Goal: Communication & Community: Answer question/provide support

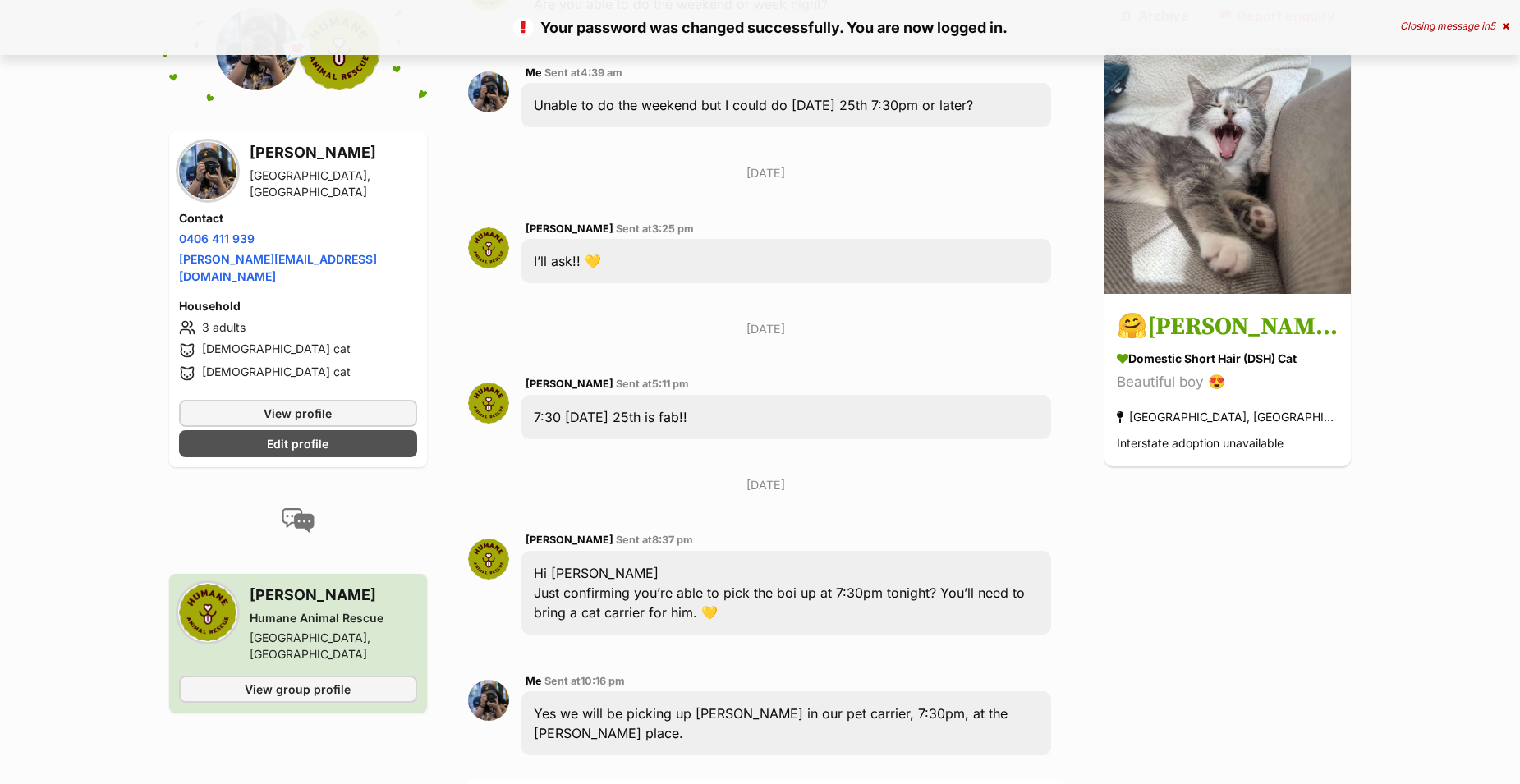
scroll to position [3530, 0]
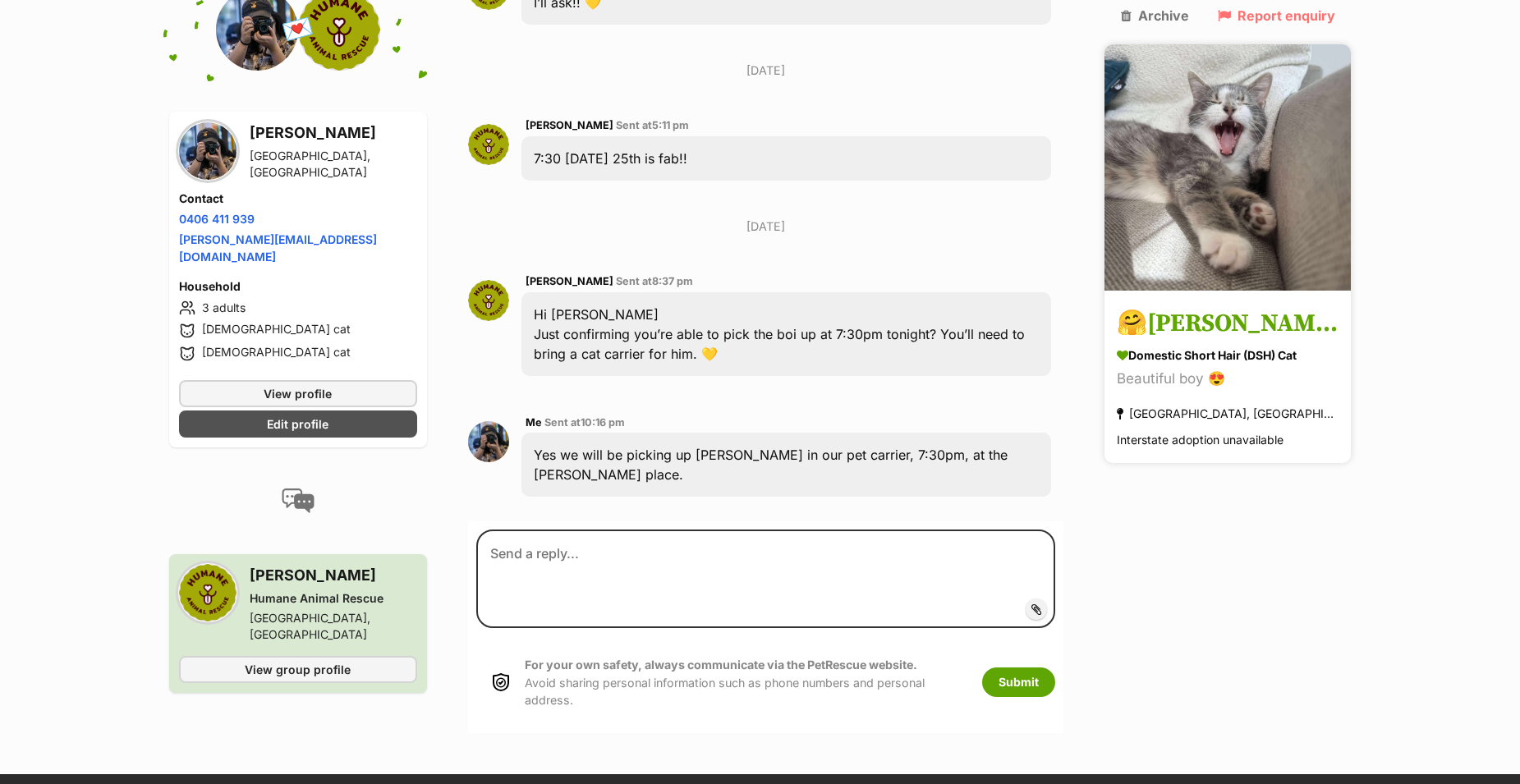
click at [1251, 306] on h3 "🤗[PERSON_NAME]🤗" at bounding box center [1227, 324] width 221 height 37
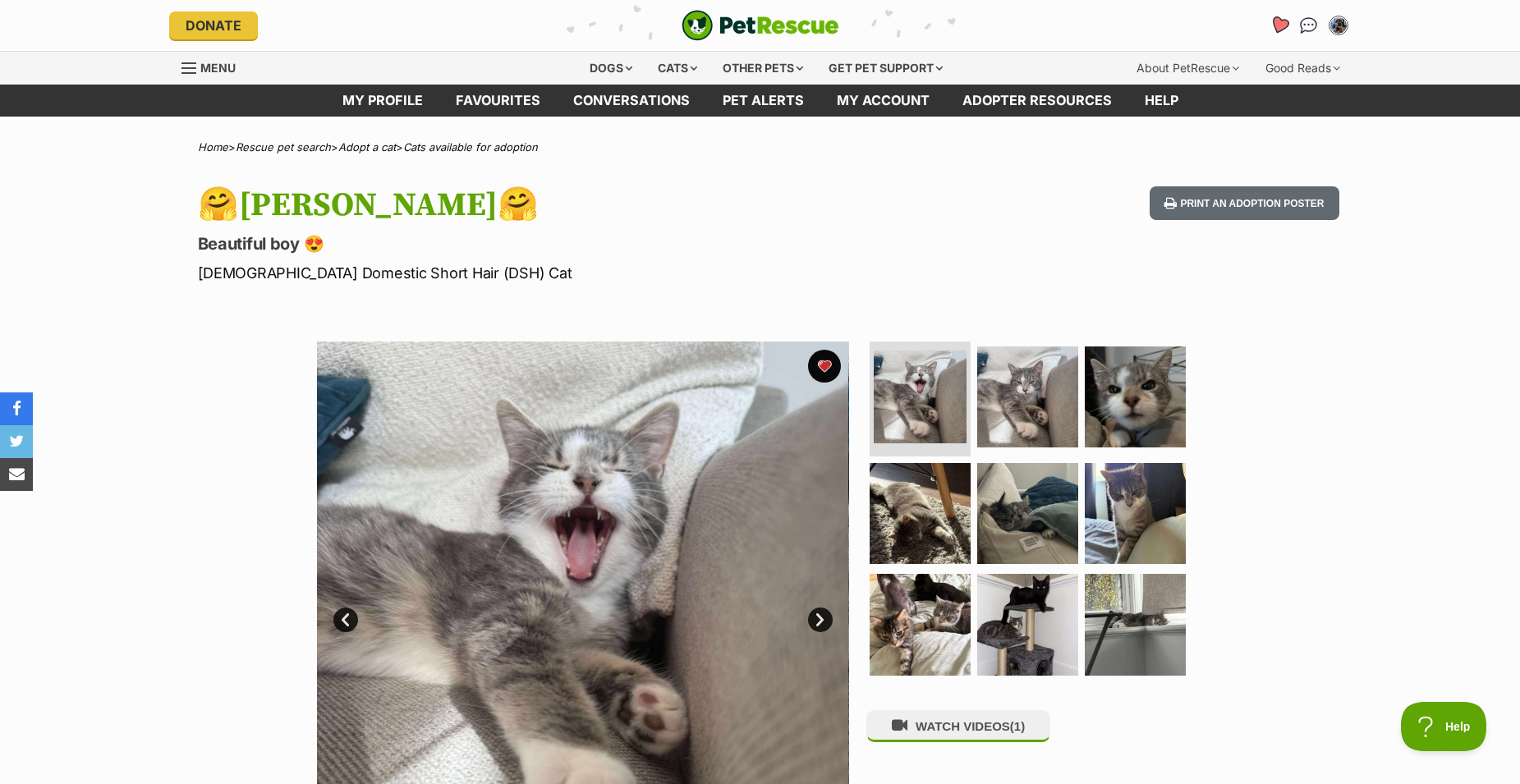
click at [1283, 28] on icon "Favourites" at bounding box center [1279, 25] width 20 height 19
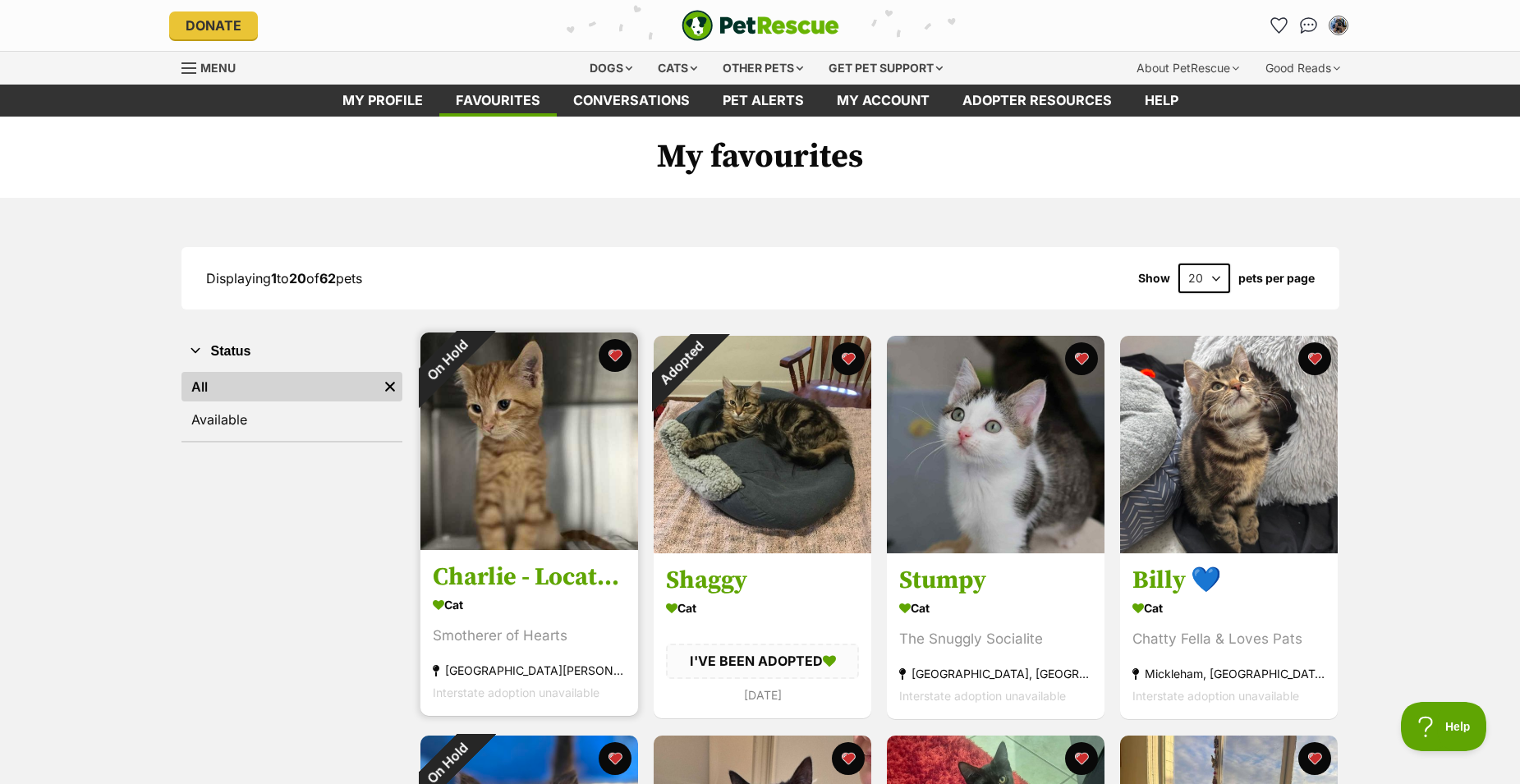
click at [575, 447] on img at bounding box center [529, 441] width 218 height 218
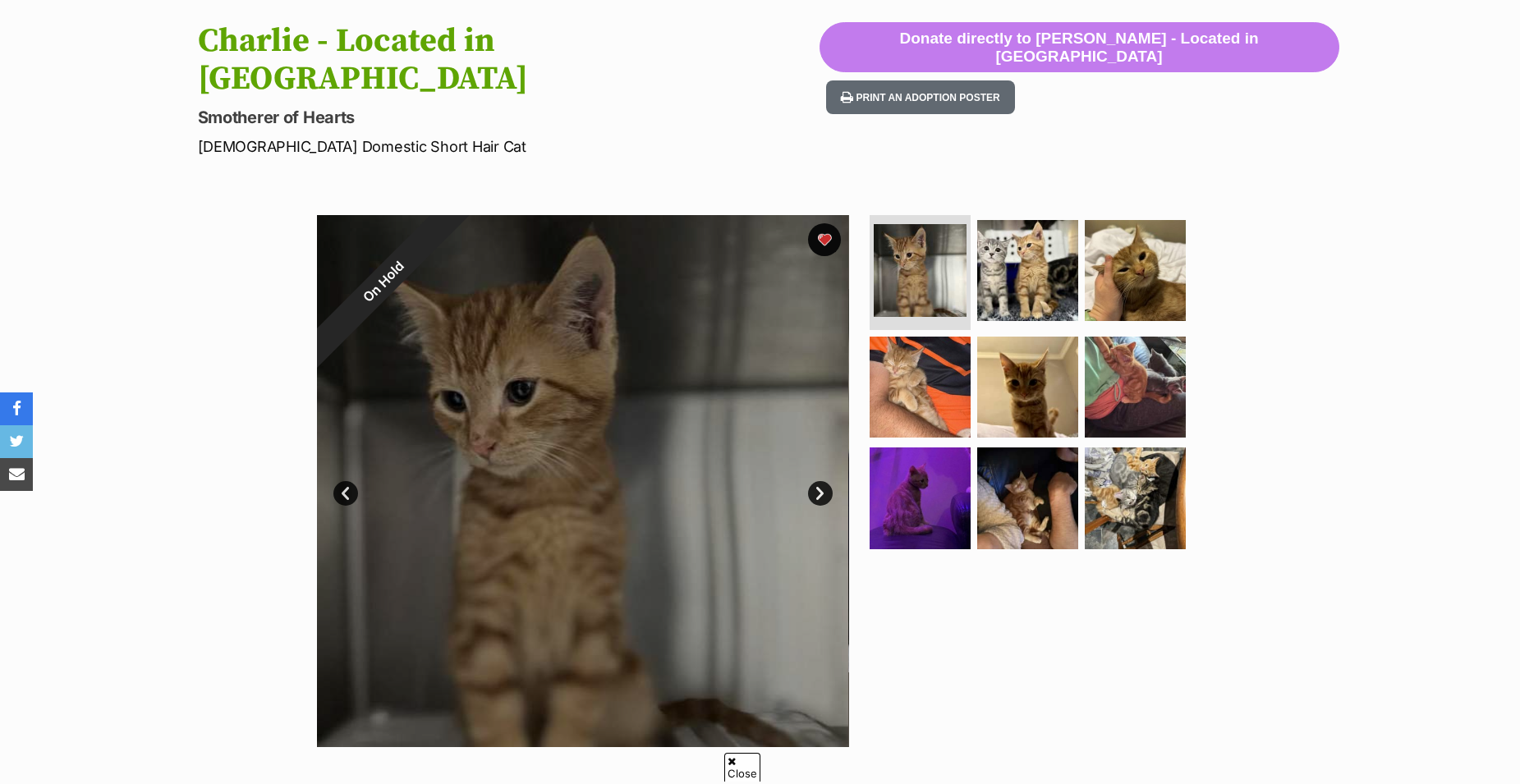
click at [822, 481] on link "Next" at bounding box center [820, 493] width 25 height 25
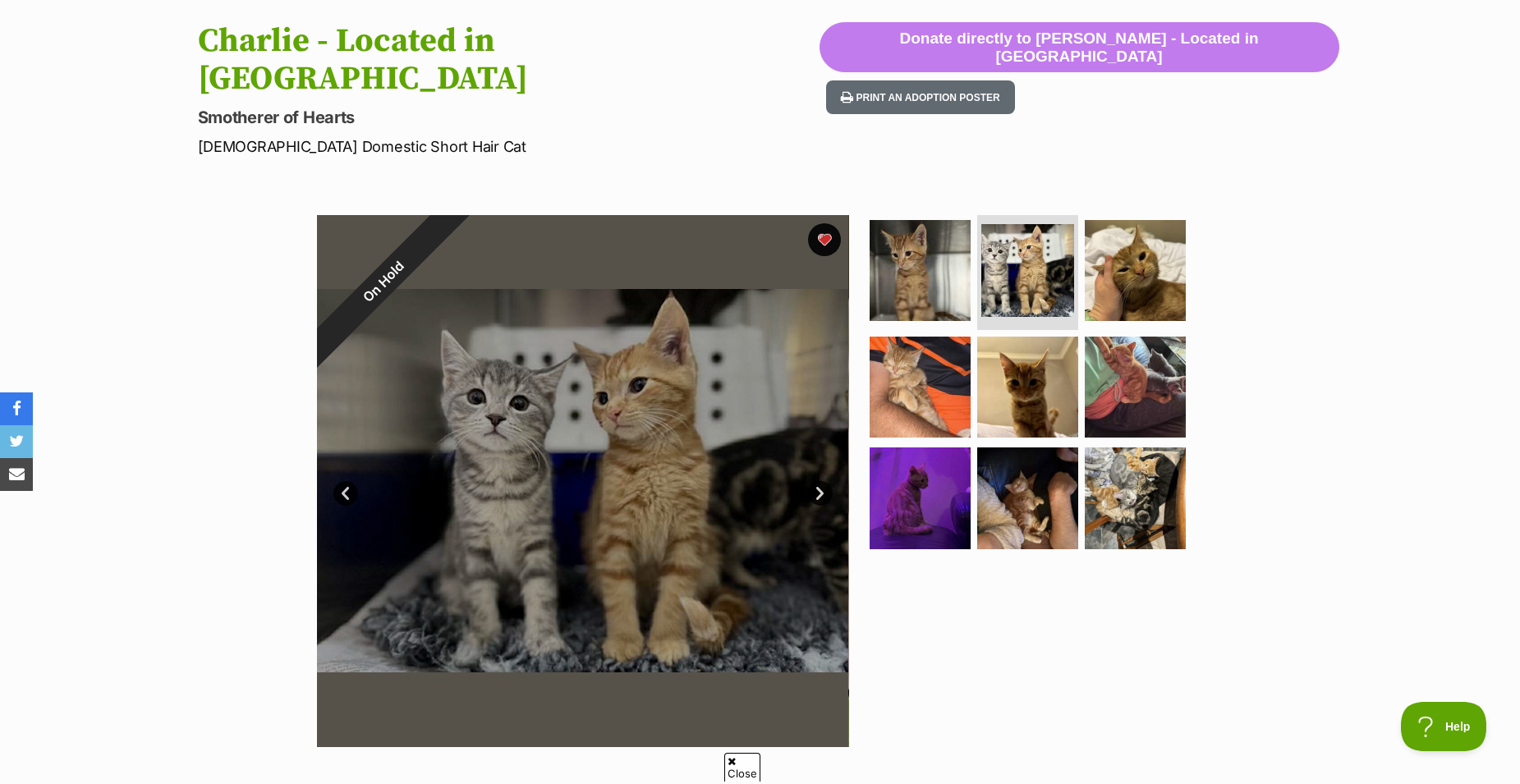
click at [821, 481] on link "Next" at bounding box center [820, 493] width 25 height 25
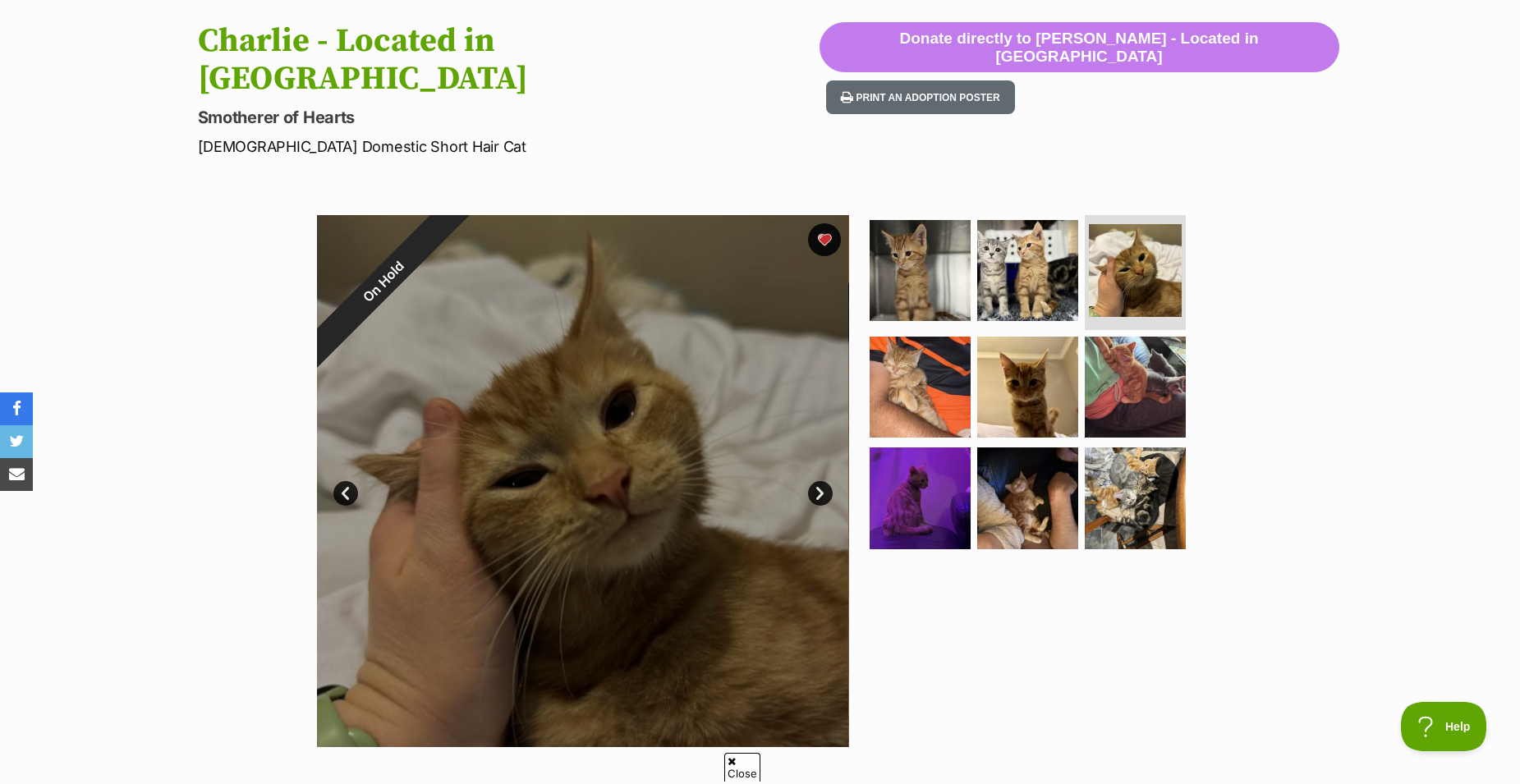
click at [821, 481] on link "Next" at bounding box center [820, 493] width 25 height 25
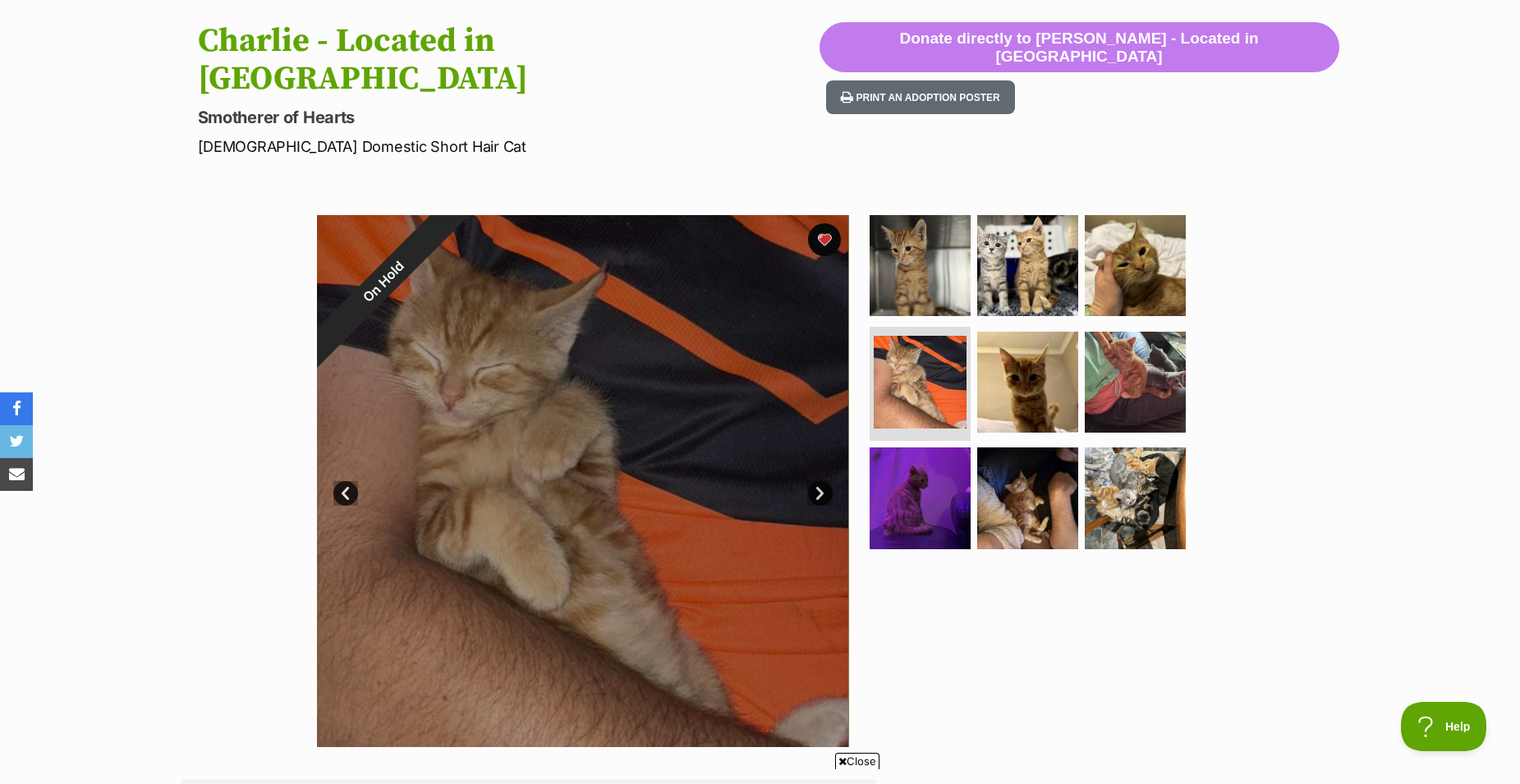
click at [821, 481] on link "Next" at bounding box center [820, 493] width 25 height 25
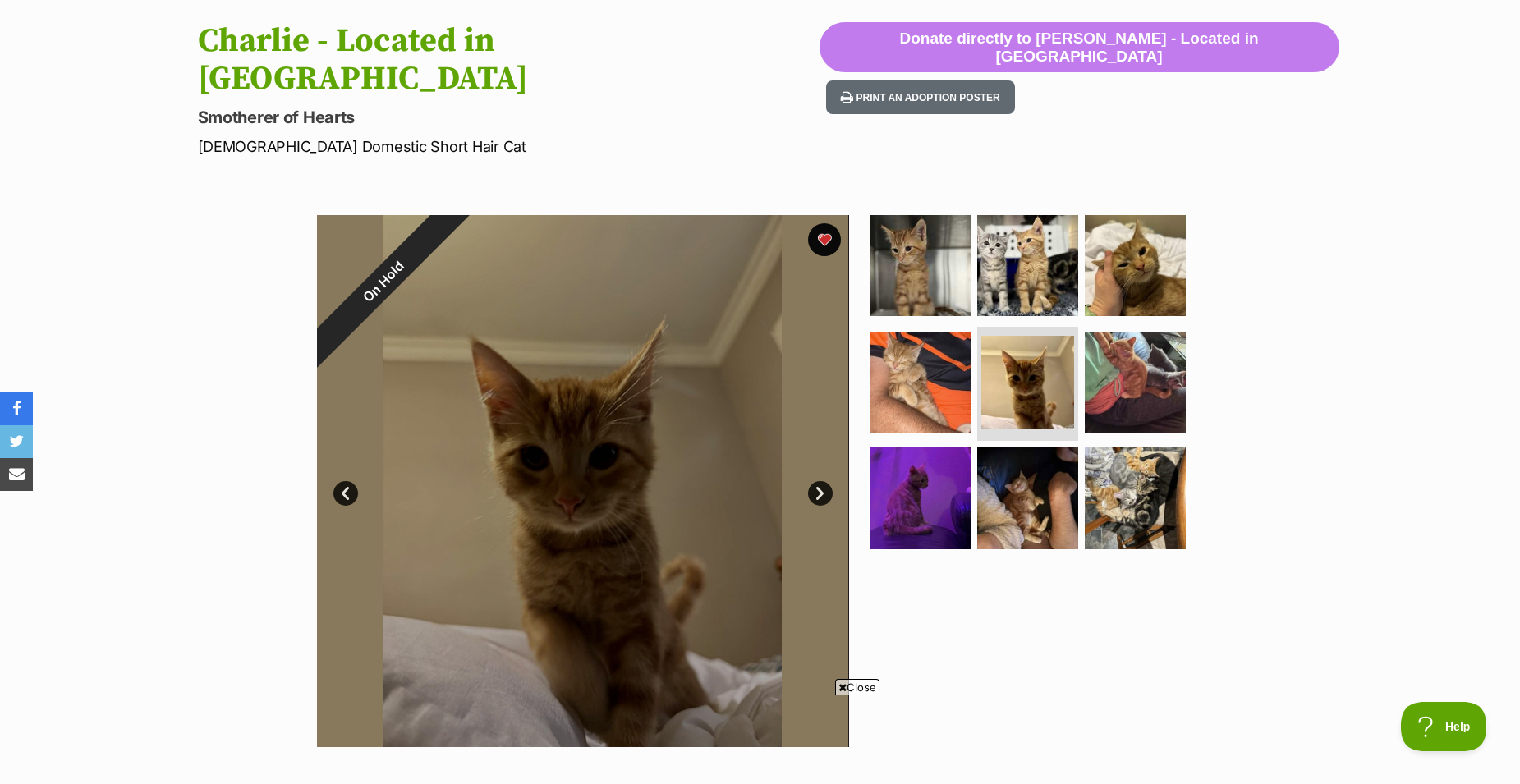
click at [821, 481] on link "Next" at bounding box center [820, 493] width 25 height 25
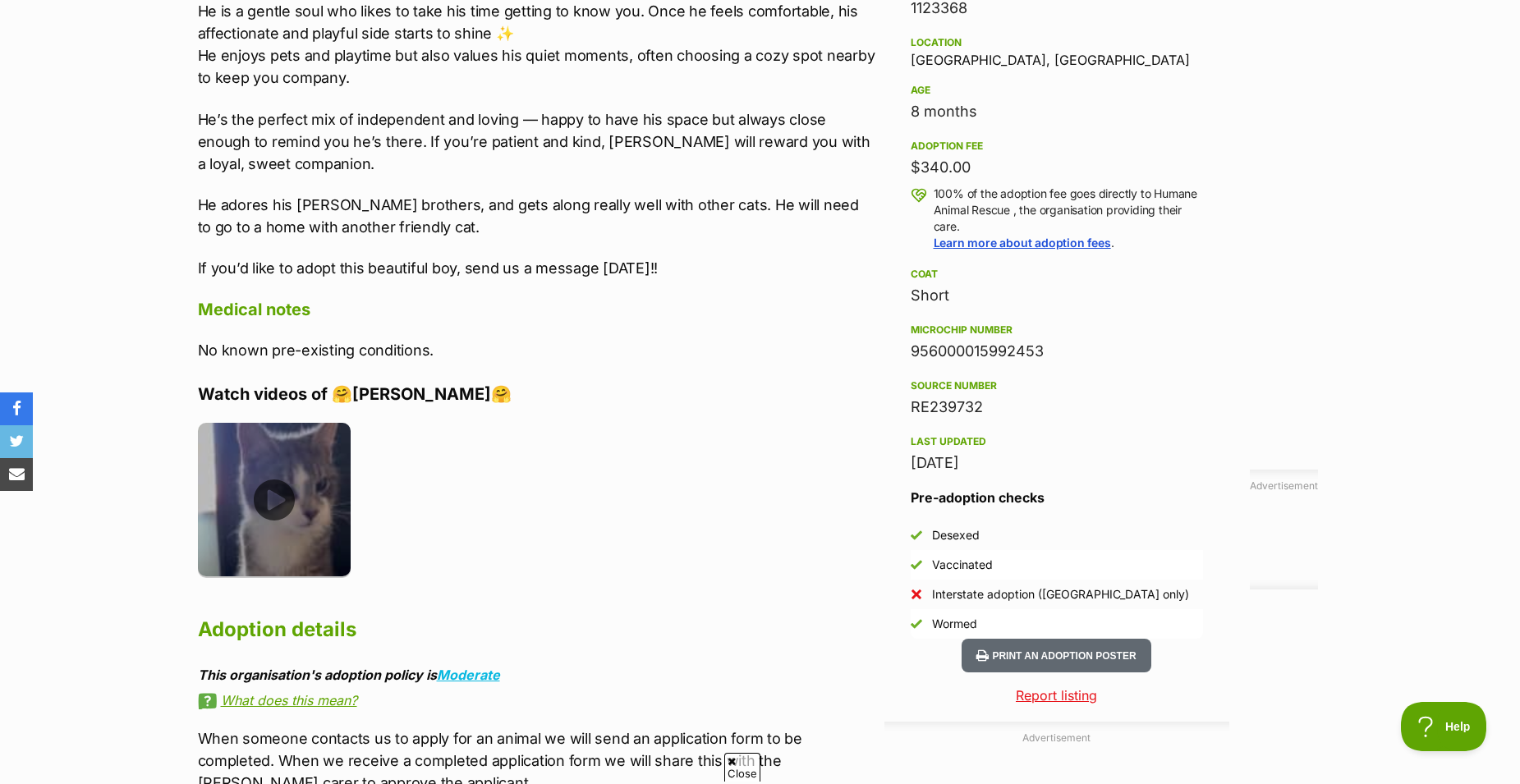
click at [229, 507] on img at bounding box center [274, 499] width 154 height 154
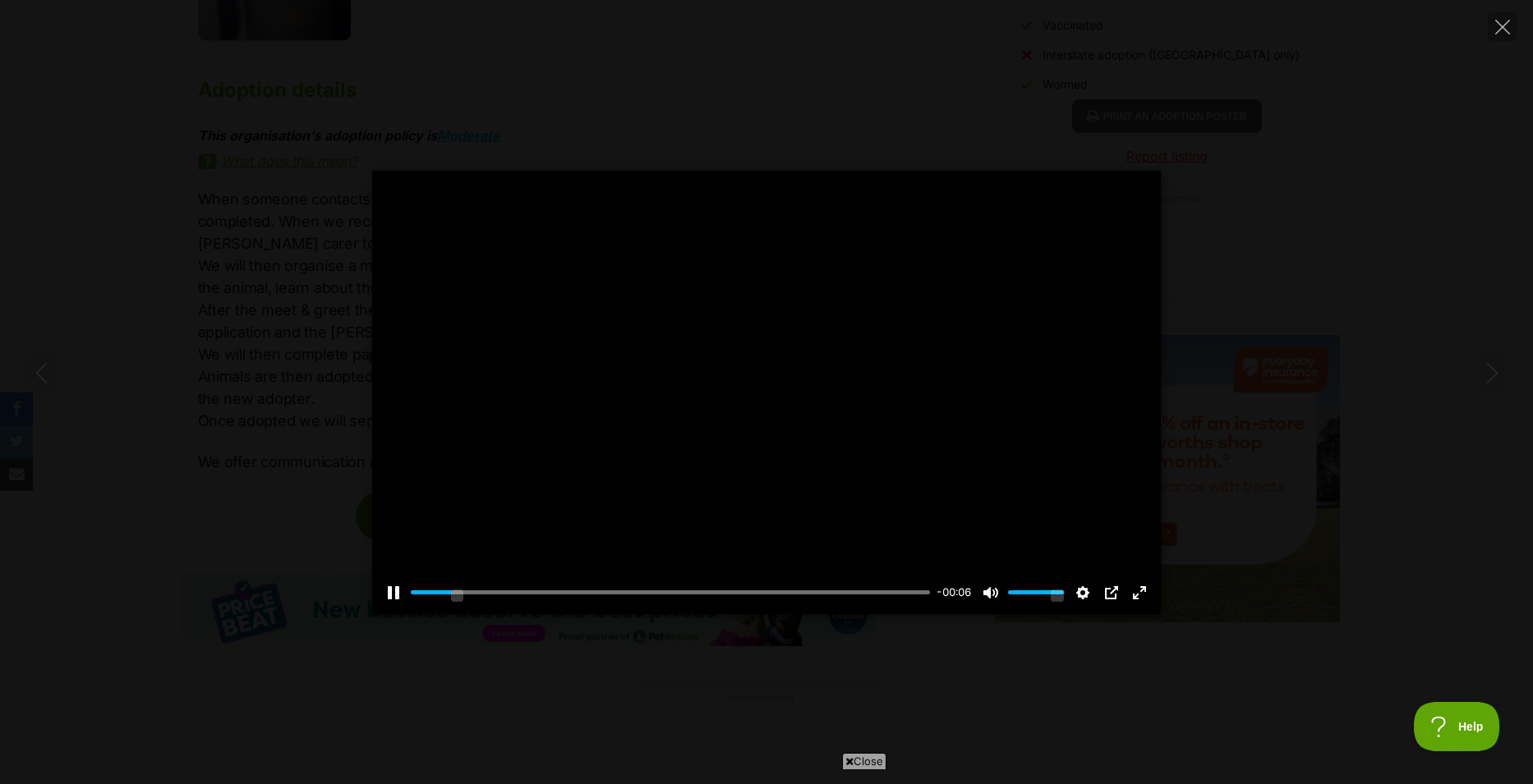
scroll to position [1067, 0]
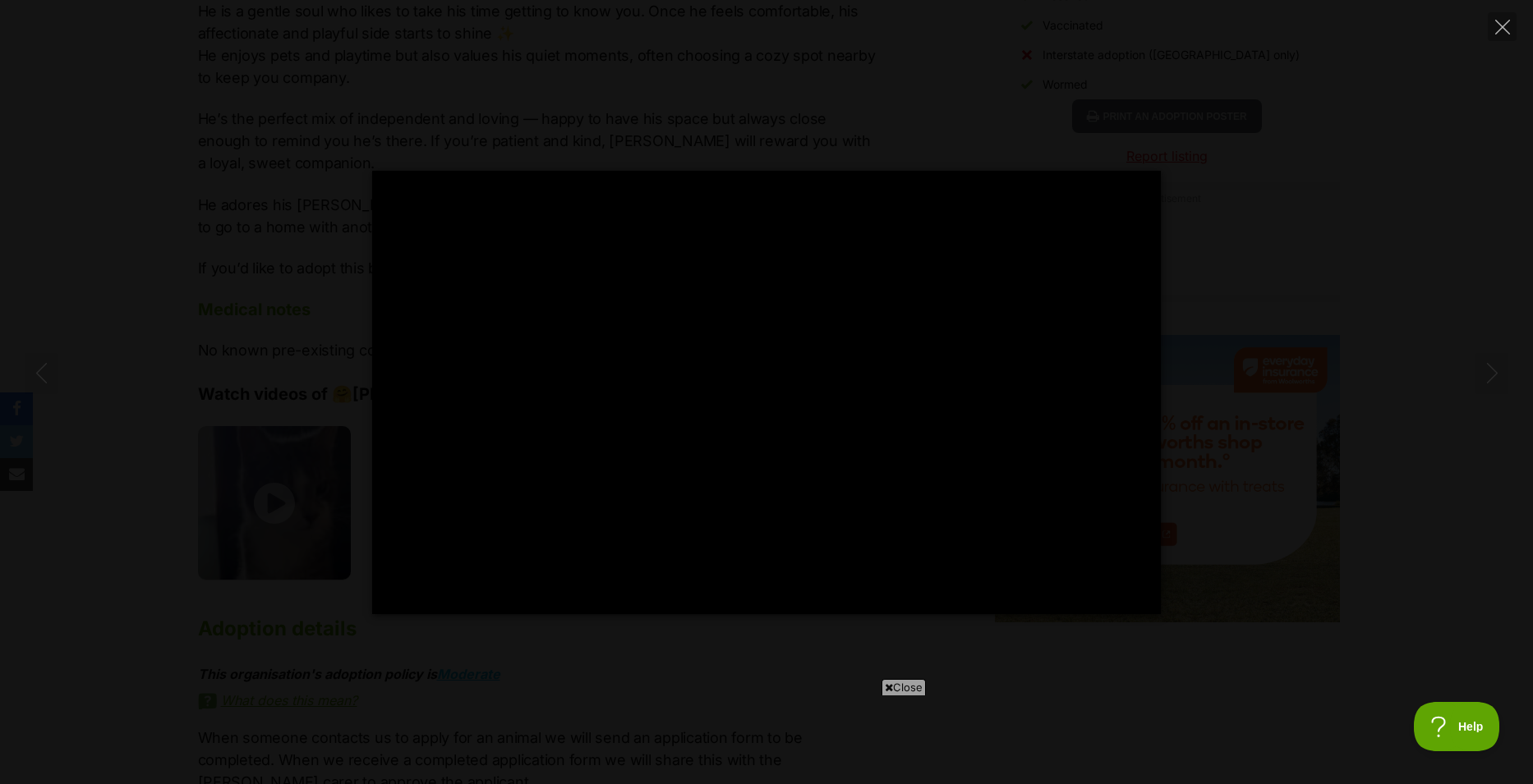
click at [288, 575] on div "Pause Play % buffered 00:00 -00:04 Unmute Mute Disable captions Enable captions…" at bounding box center [766, 392] width 1533 height 443
type input "30.73"
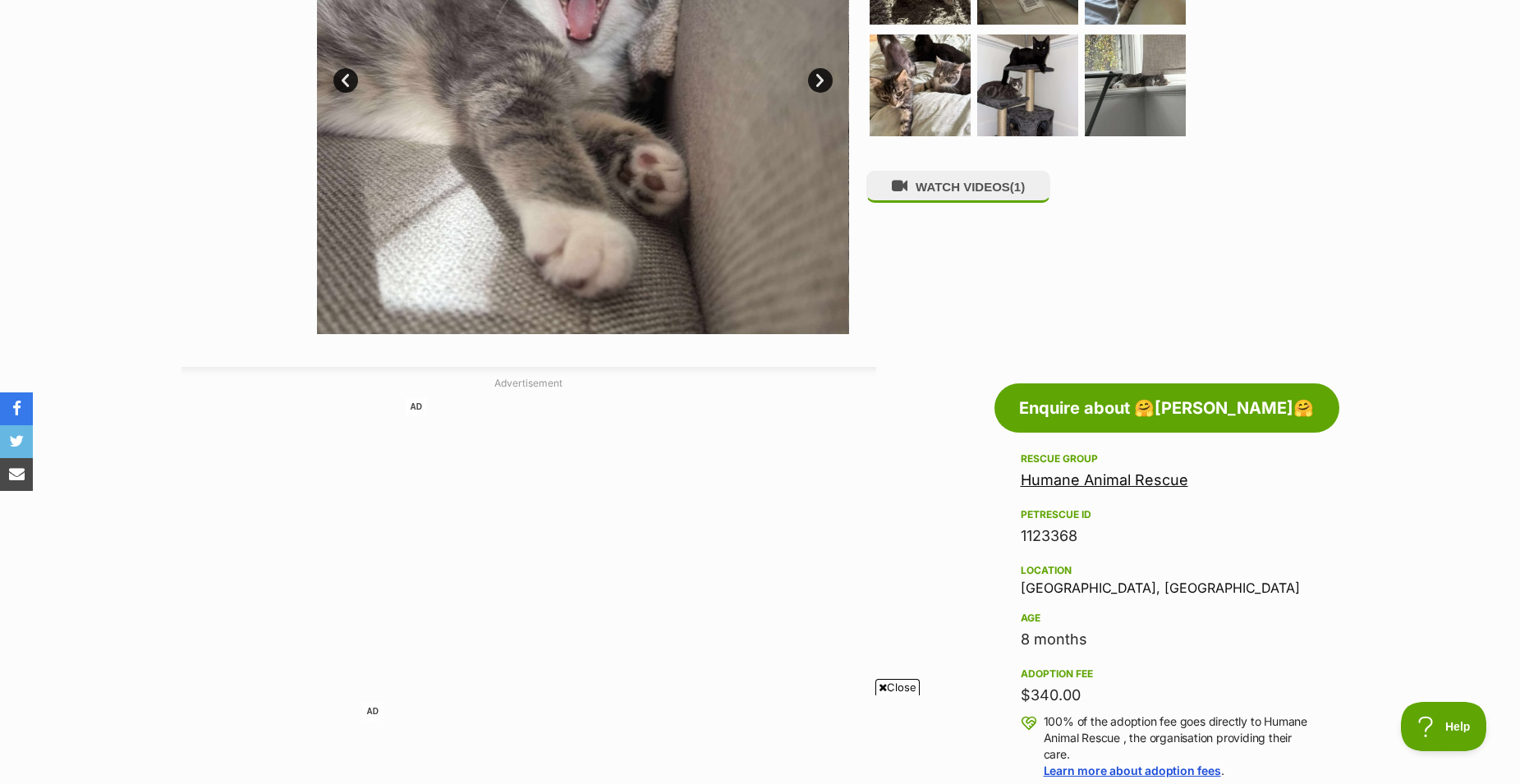
scroll to position [46, 0]
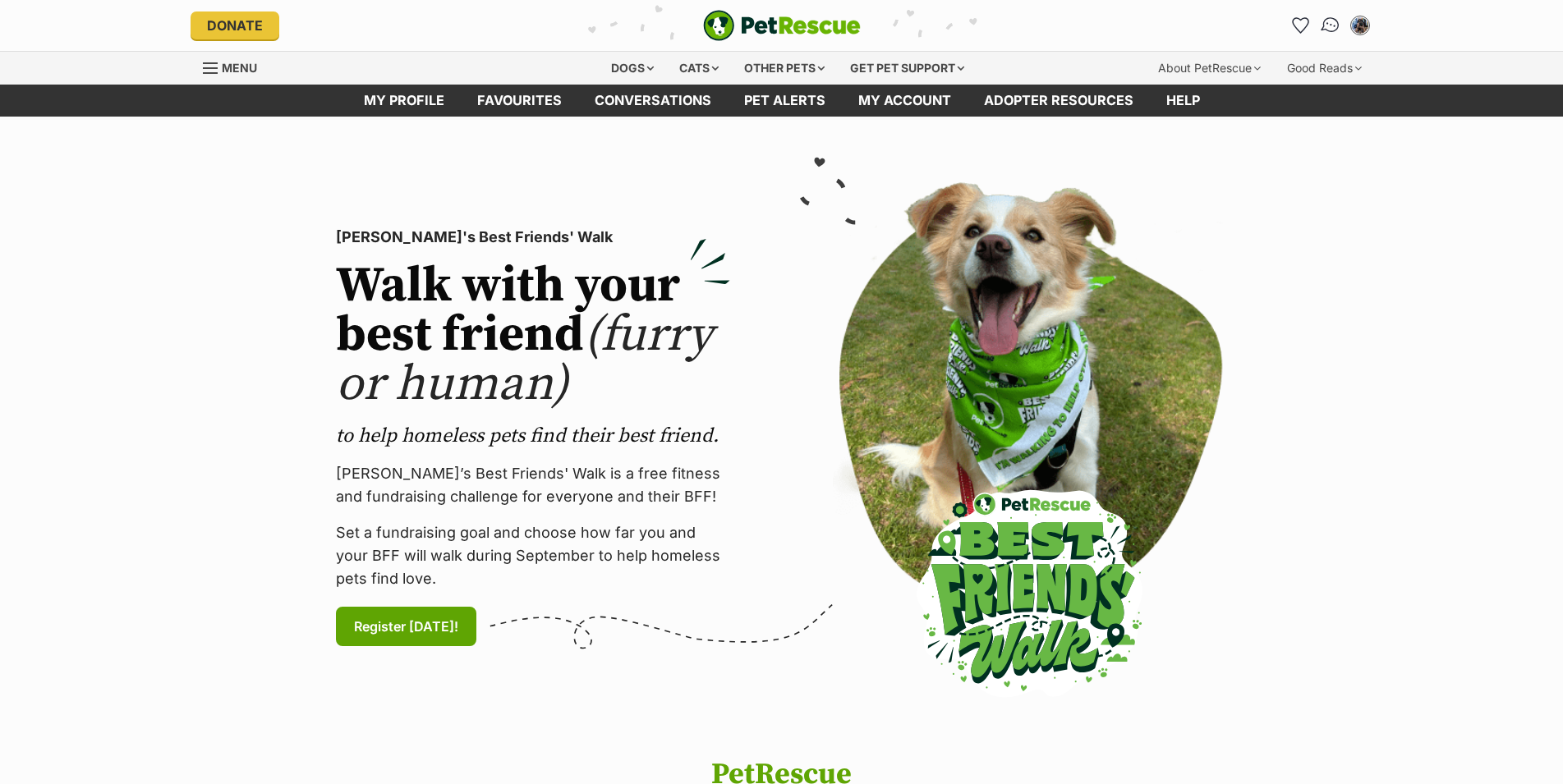
click at [1324, 24] on img "Conversations" at bounding box center [1330, 25] width 22 height 21
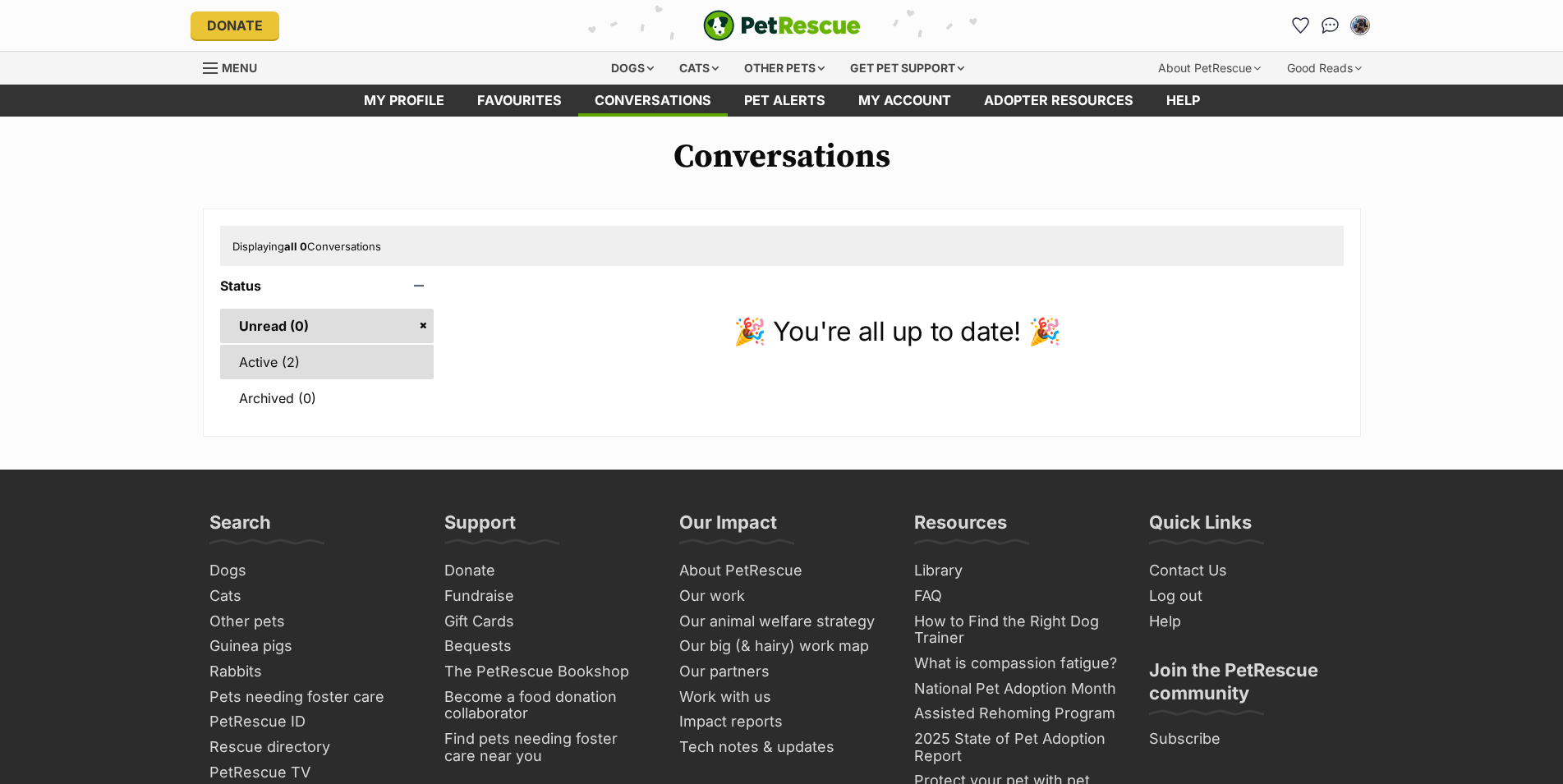
click at [333, 369] on link "Active (2)" at bounding box center [327, 362] width 214 height 35
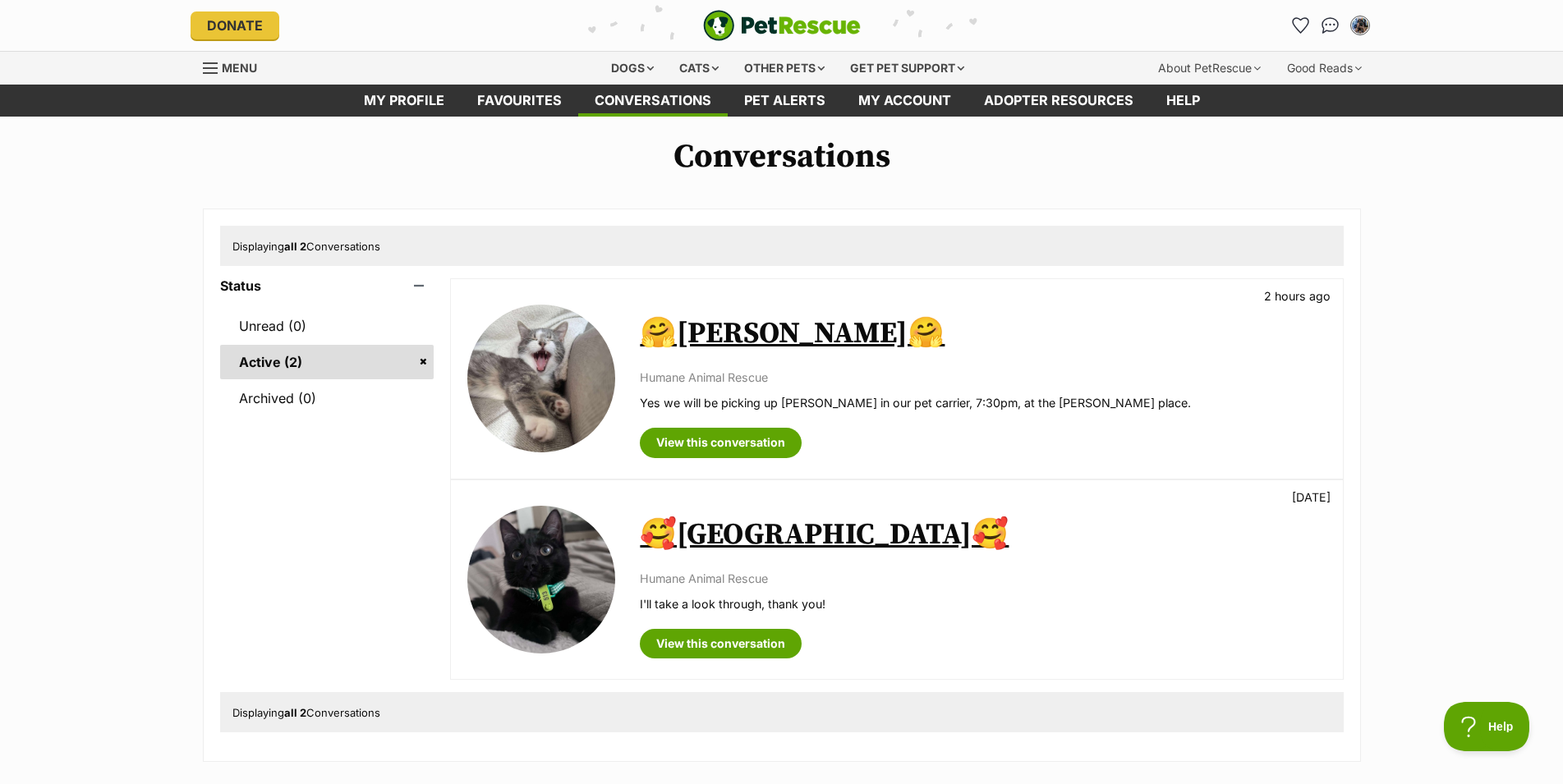
click at [736, 531] on link "🥰[GEOGRAPHIC_DATA]🥰" at bounding box center [823, 535] width 369 height 37
click at [747, 326] on link "🤗[PERSON_NAME]🤗" at bounding box center [792, 333] width 305 height 37
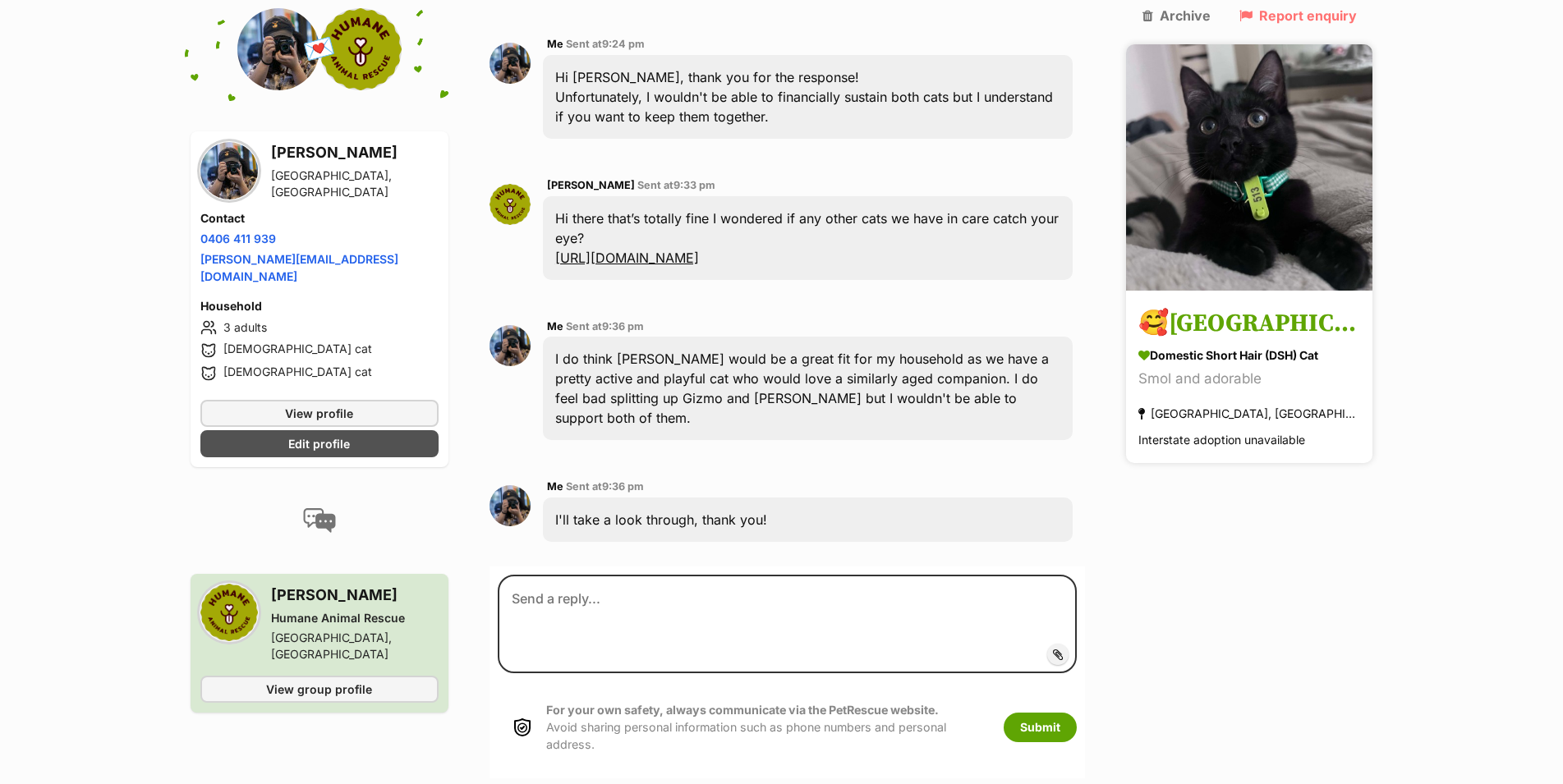
scroll to position [857, 0]
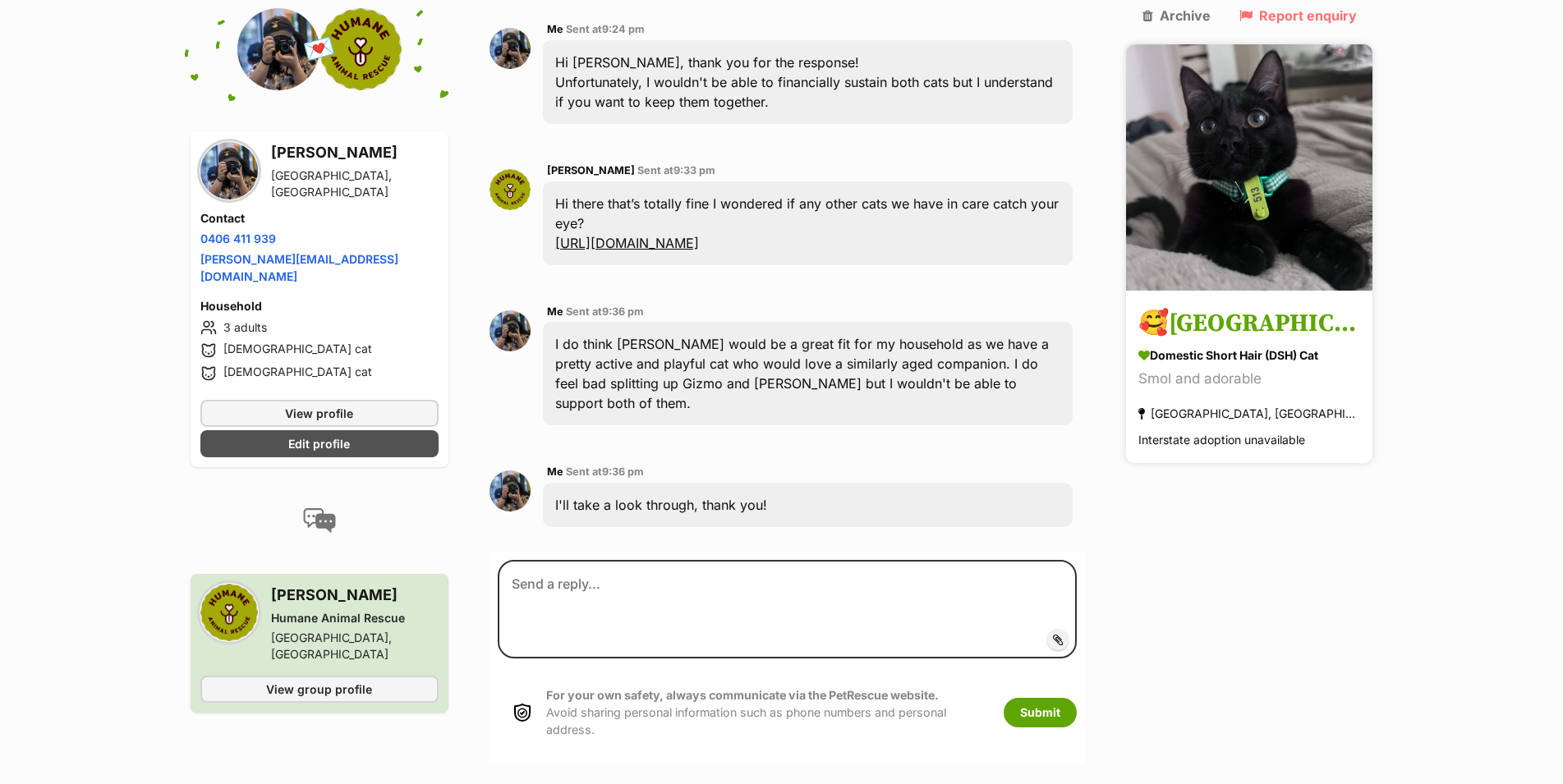
click at [1254, 306] on h3 "🥰[GEOGRAPHIC_DATA]🥰" at bounding box center [1249, 324] width 221 height 37
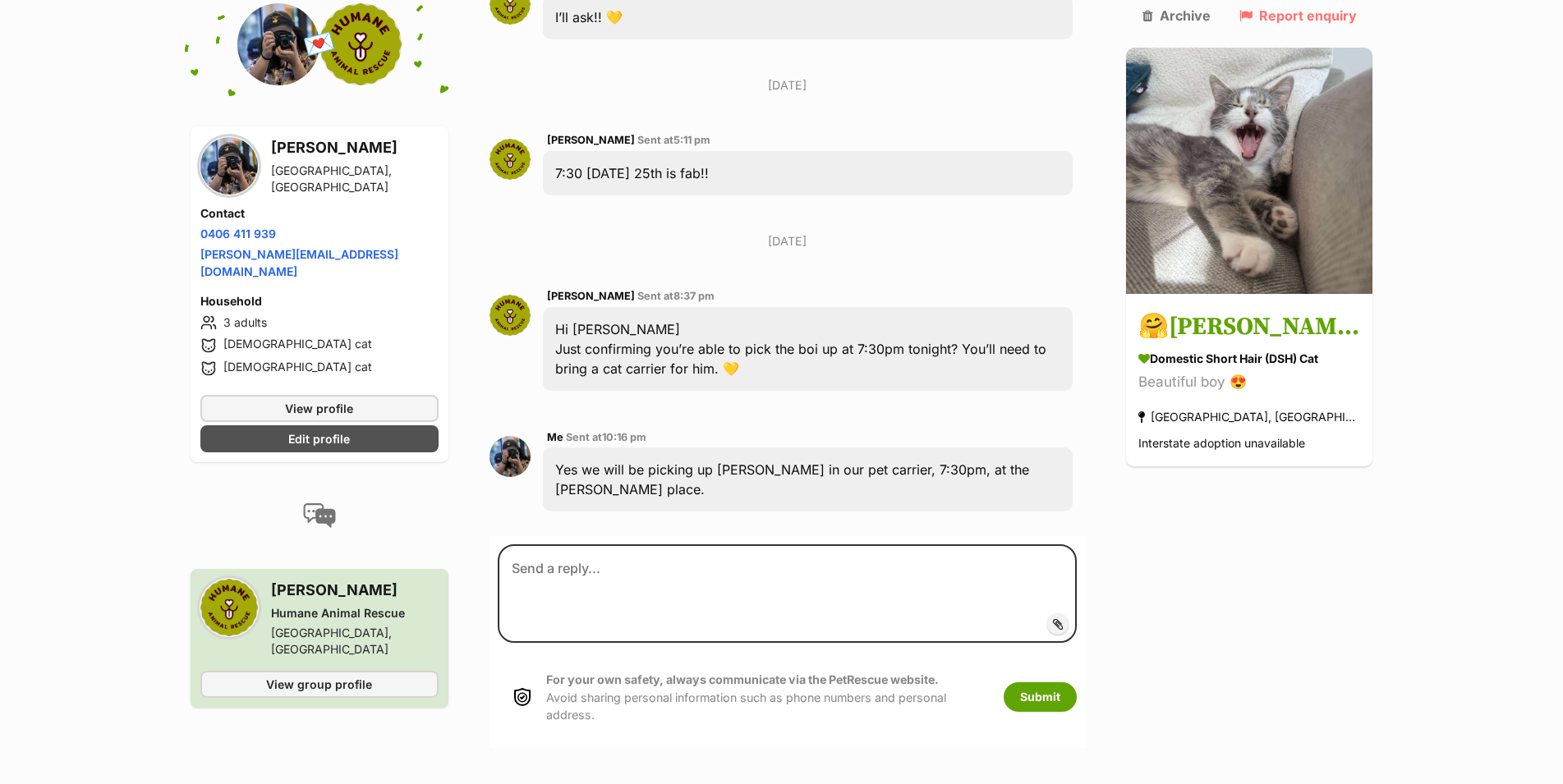
scroll to position [3530, 0]
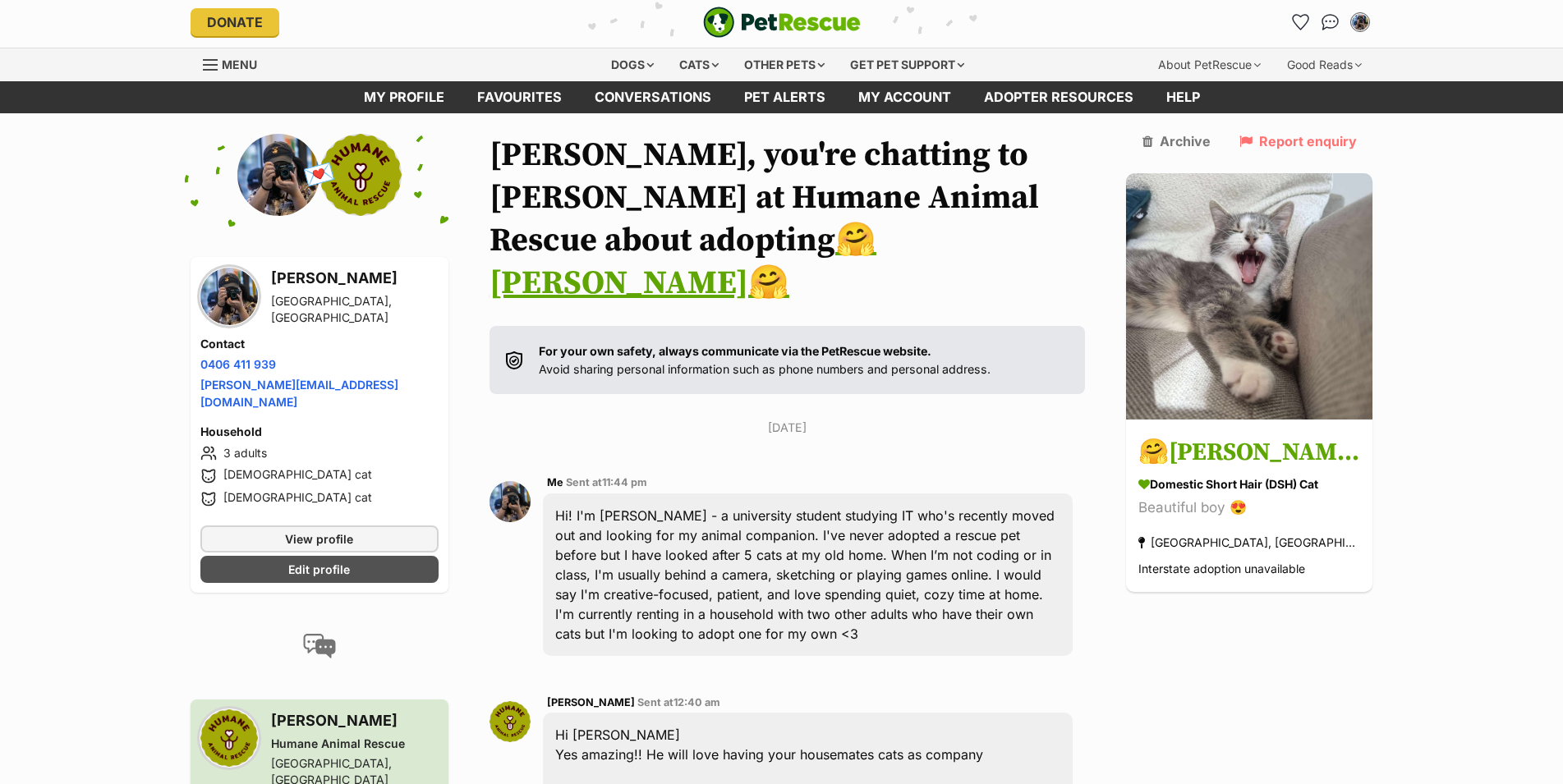
scroll to position [0, 0]
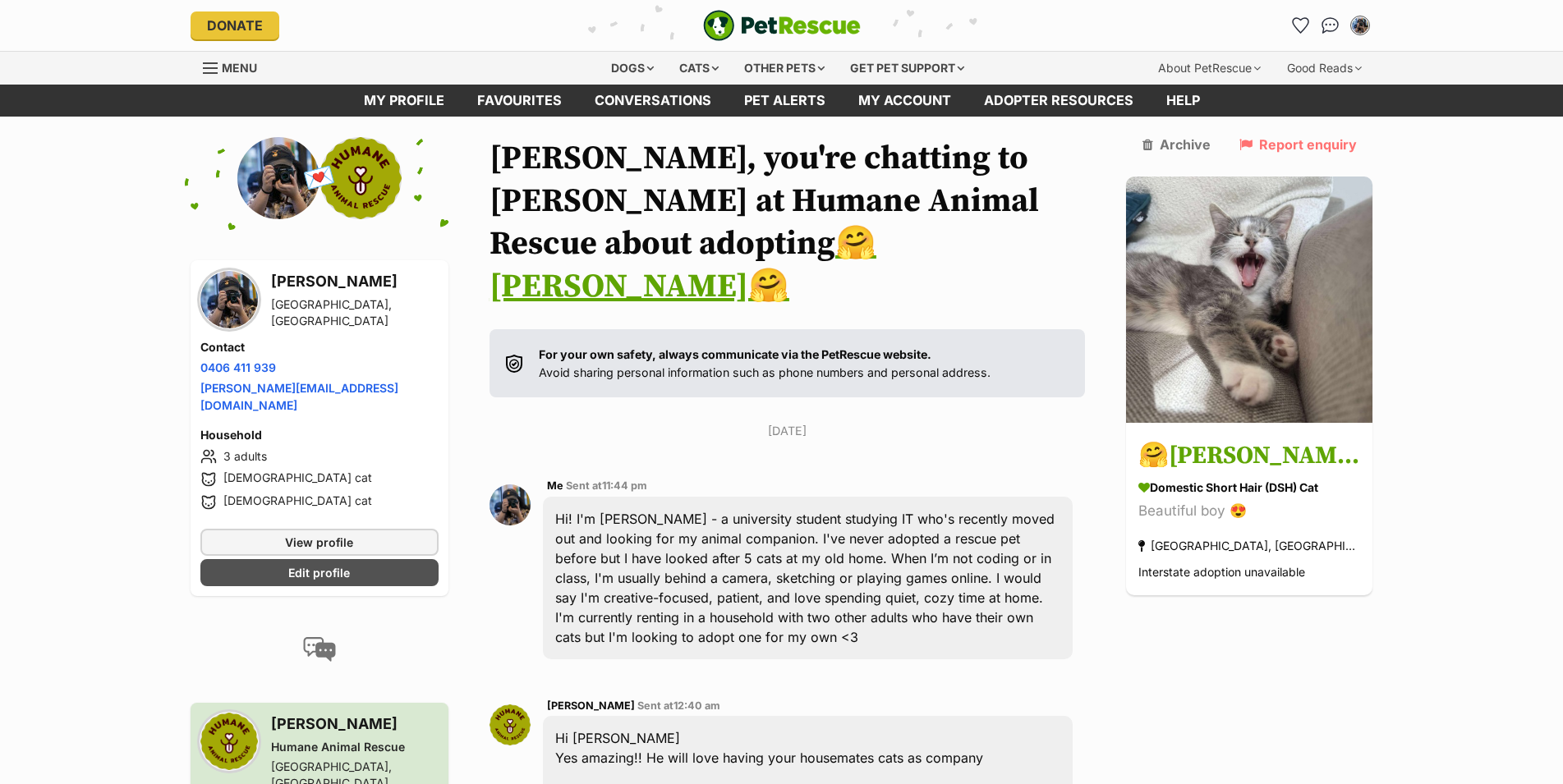
click at [730, 26] on img "PetRescue" at bounding box center [782, 25] width 158 height 31
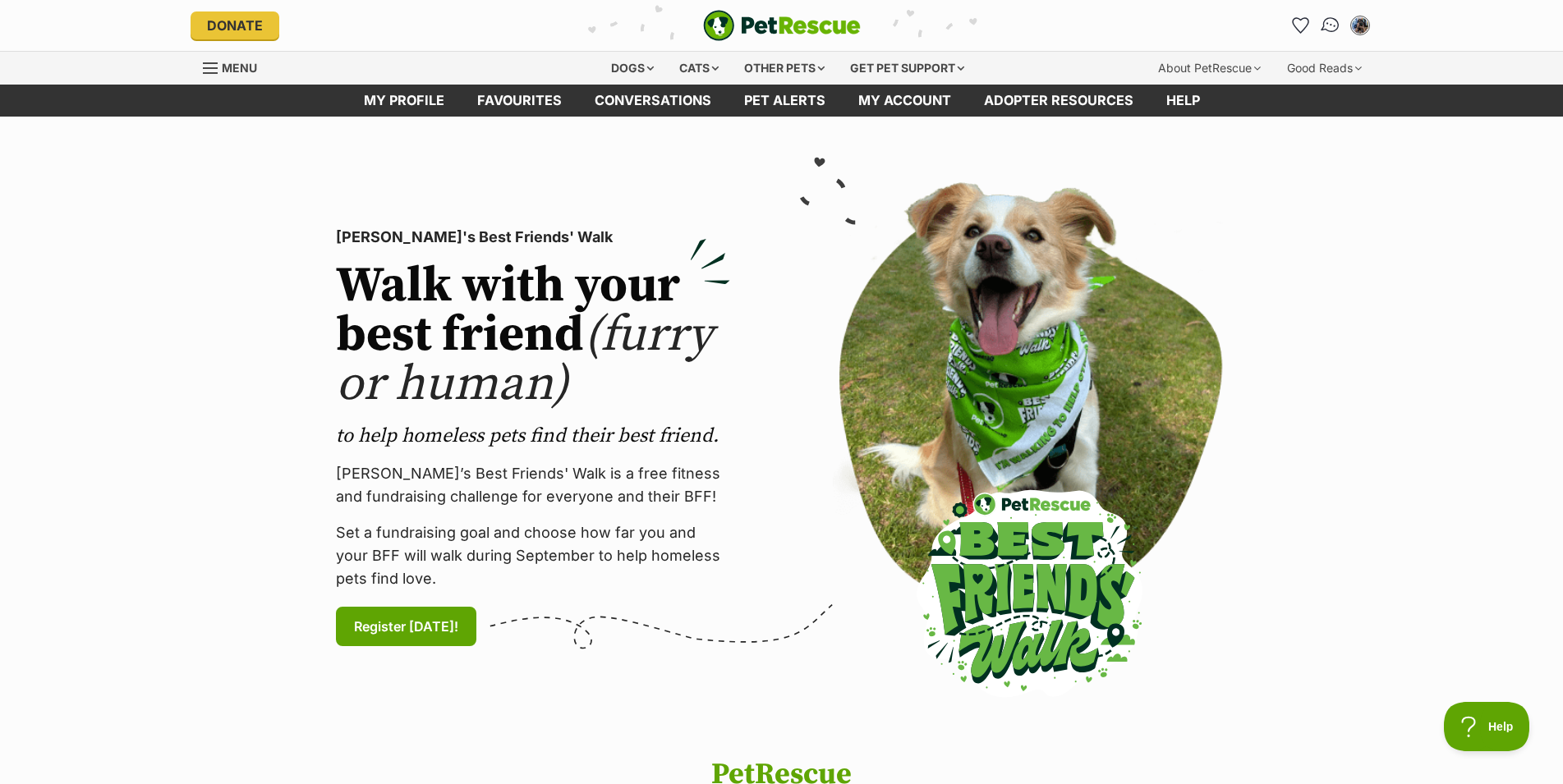
click at [1325, 29] on img "Conversations" at bounding box center [1330, 25] width 22 height 21
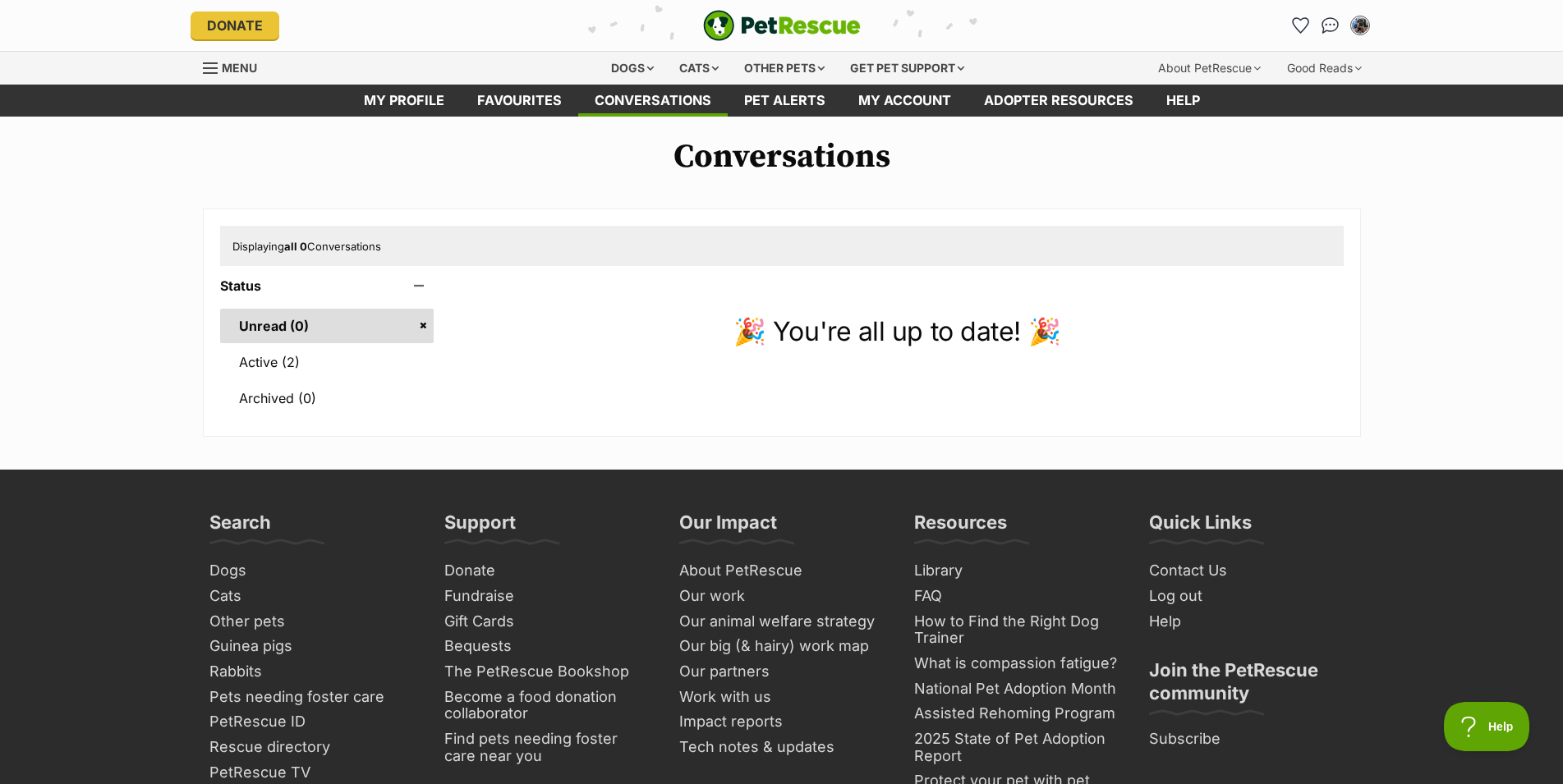
drag, startPoint x: 66, startPoint y: 626, endPoint x: 195, endPoint y: 576, distance: 138.4
click at [301, 336] on link "Unread (0)" at bounding box center [327, 326] width 214 height 35
click at [295, 350] on link "Active (2)" at bounding box center [327, 362] width 214 height 35
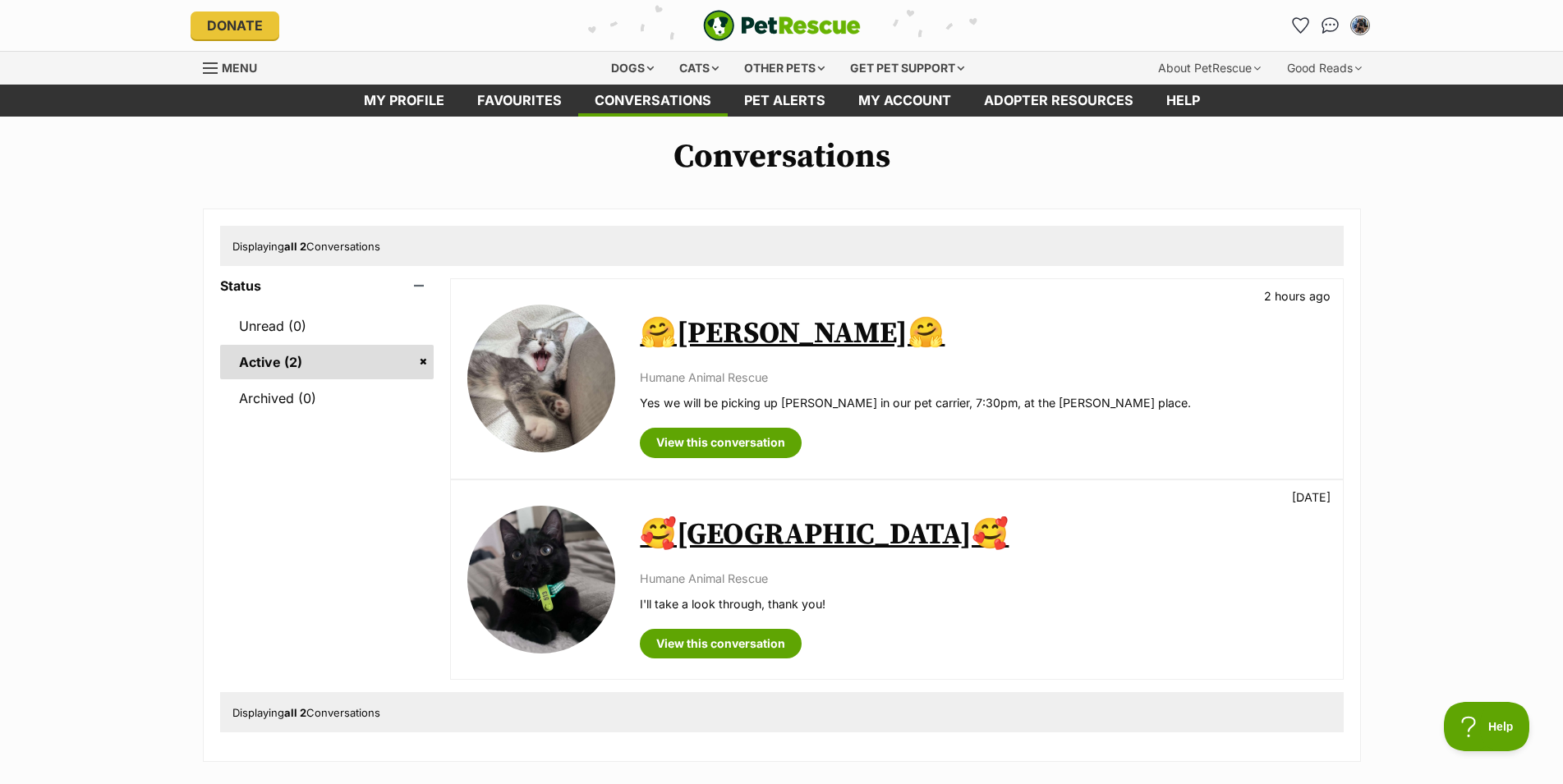
click at [93, 402] on div "Conversations Displaying all 2 Conversations Status Unread (0) Active (2) Archi…" at bounding box center [782, 449] width 1563 height 623
